Goal: Task Accomplishment & Management: Manage account settings

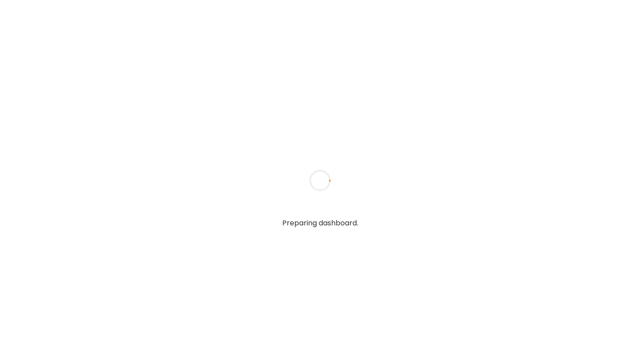
type input "**********"
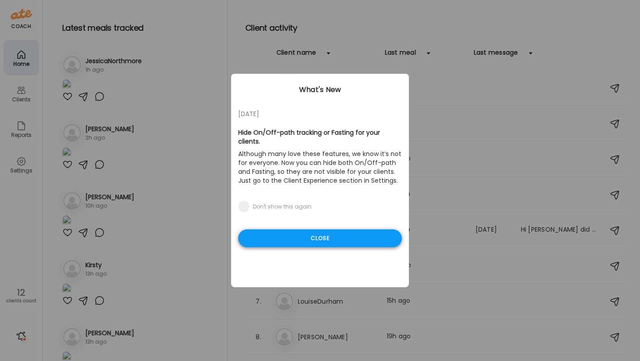
click at [311, 229] on div "Close" at bounding box center [319, 238] width 163 height 18
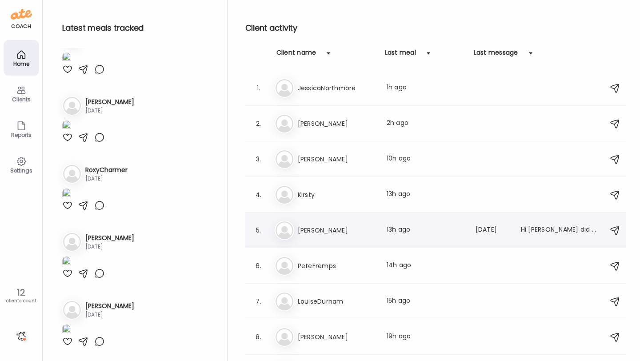
click at [350, 223] on div "To Tony Last meal: 13h ago Last message: 108d ago Hi ryan did you get the photo…" at bounding box center [436, 230] width 324 height 20
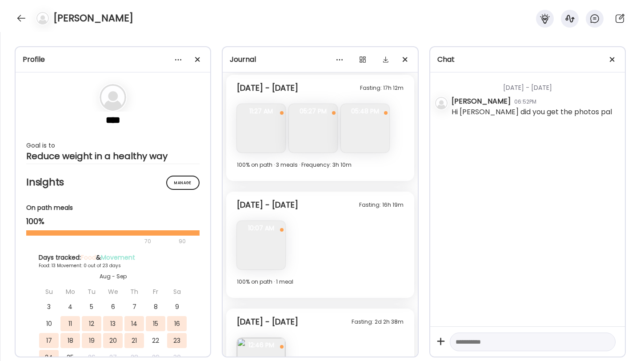
scroll to position [1432, 0]
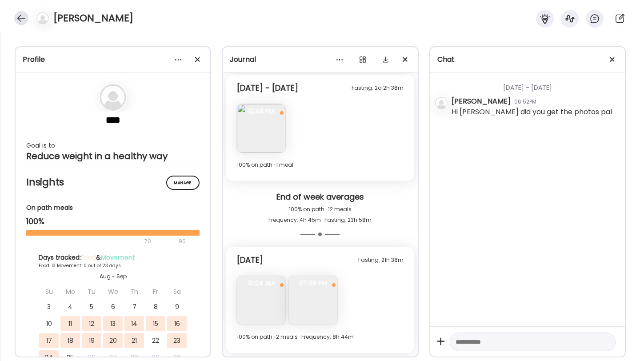
click at [25, 23] on div at bounding box center [21, 18] width 14 height 14
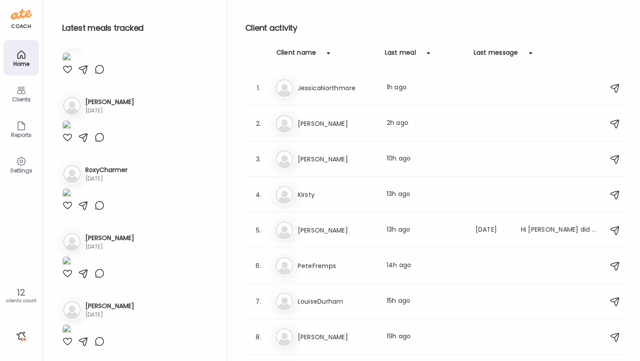
scroll to position [2134, 0]
click at [20, 68] on div "Home" at bounding box center [22, 58] width 36 height 36
click at [20, 87] on icon at bounding box center [21, 90] width 11 height 11
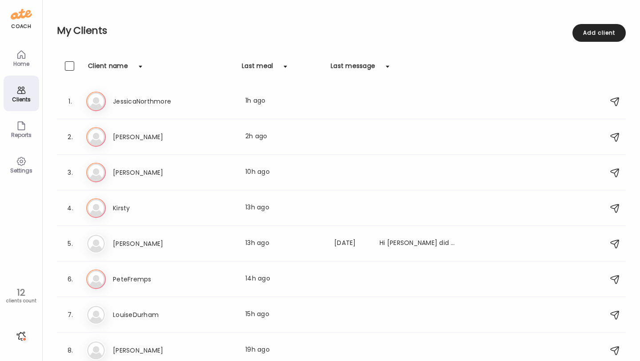
click at [22, 53] on icon at bounding box center [21, 54] width 11 height 11
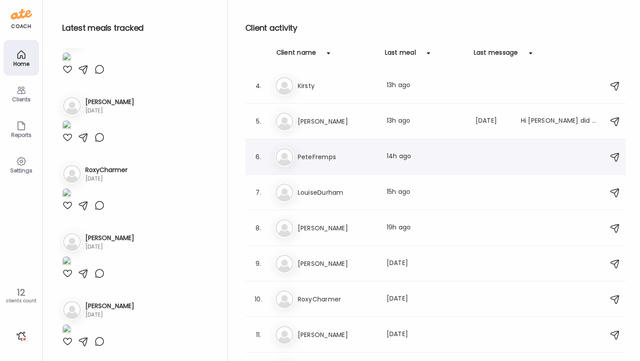
scroll to position [131, 0]
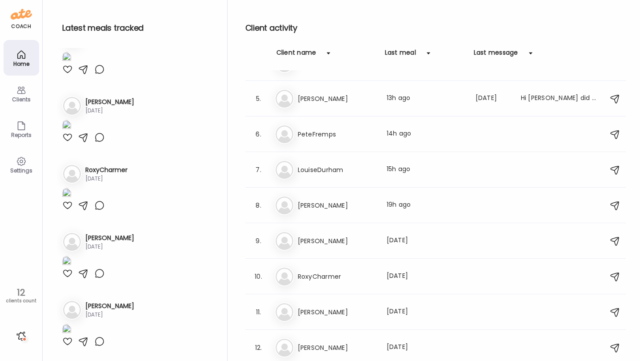
click at [16, 167] on div "Settings" at bounding box center [21, 170] width 32 height 6
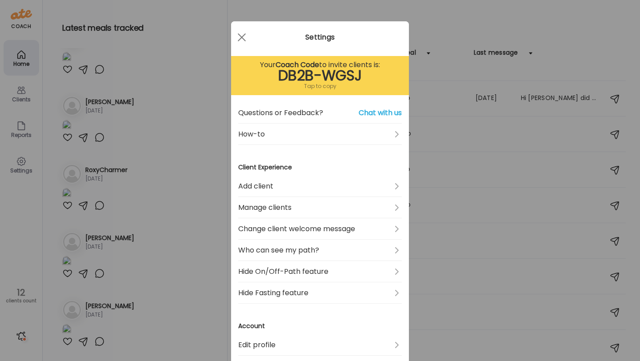
click at [18, 166] on div "Ate Coach Dashboard Wahoo! It’s official Take a moment to set up your Coach Pro…" at bounding box center [320, 180] width 640 height 361
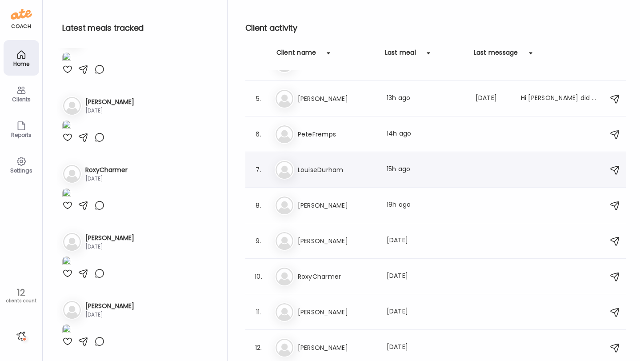
scroll to position [0, 0]
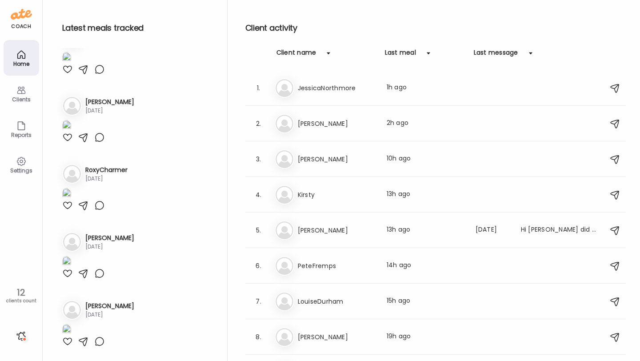
click at [16, 160] on icon at bounding box center [21, 161] width 11 height 11
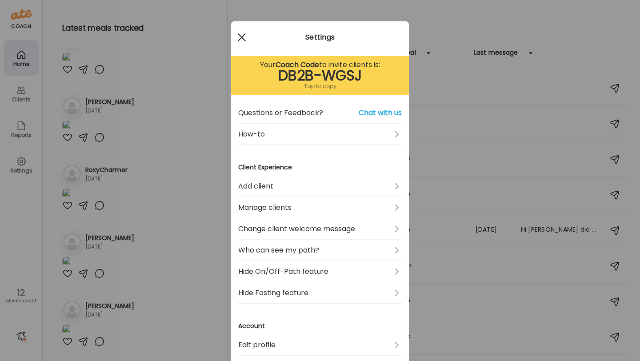
click at [241, 35] on div at bounding box center [242, 37] width 18 height 18
